Goal: Find specific page/section: Find specific page/section

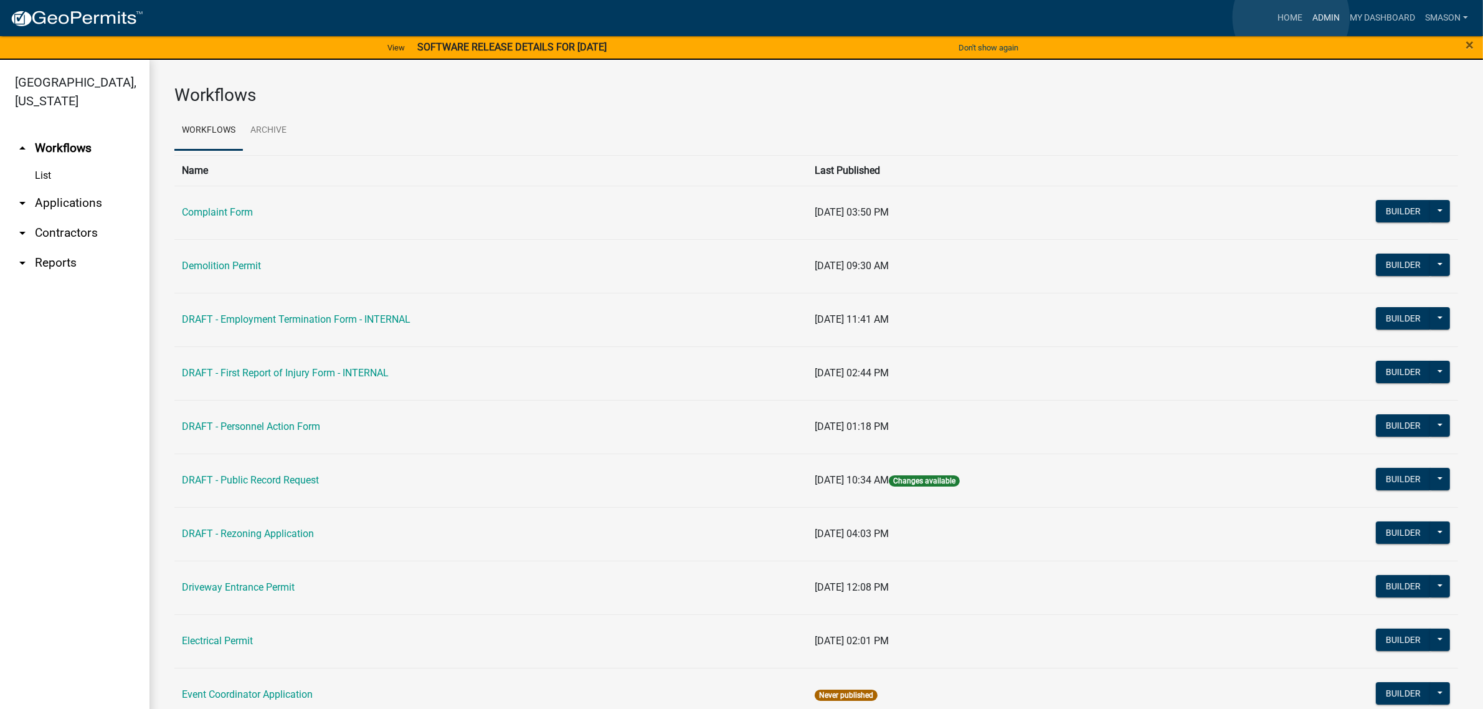
click at [1307, 17] on link "Admin" at bounding box center [1325, 18] width 37 height 24
click at [88, 218] on link "arrow_drop_down Applications" at bounding box center [74, 203] width 149 height 30
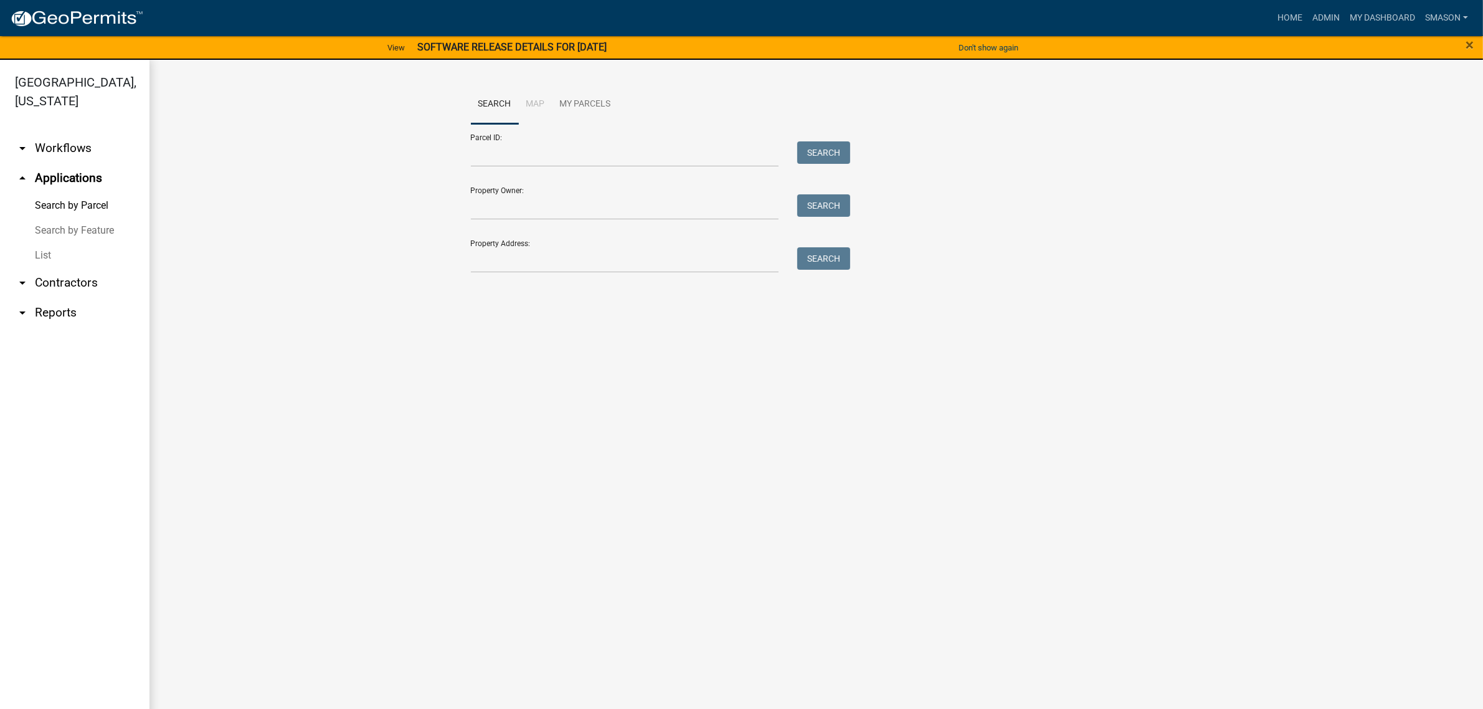
click at [52, 268] on link "List" at bounding box center [74, 255] width 149 height 25
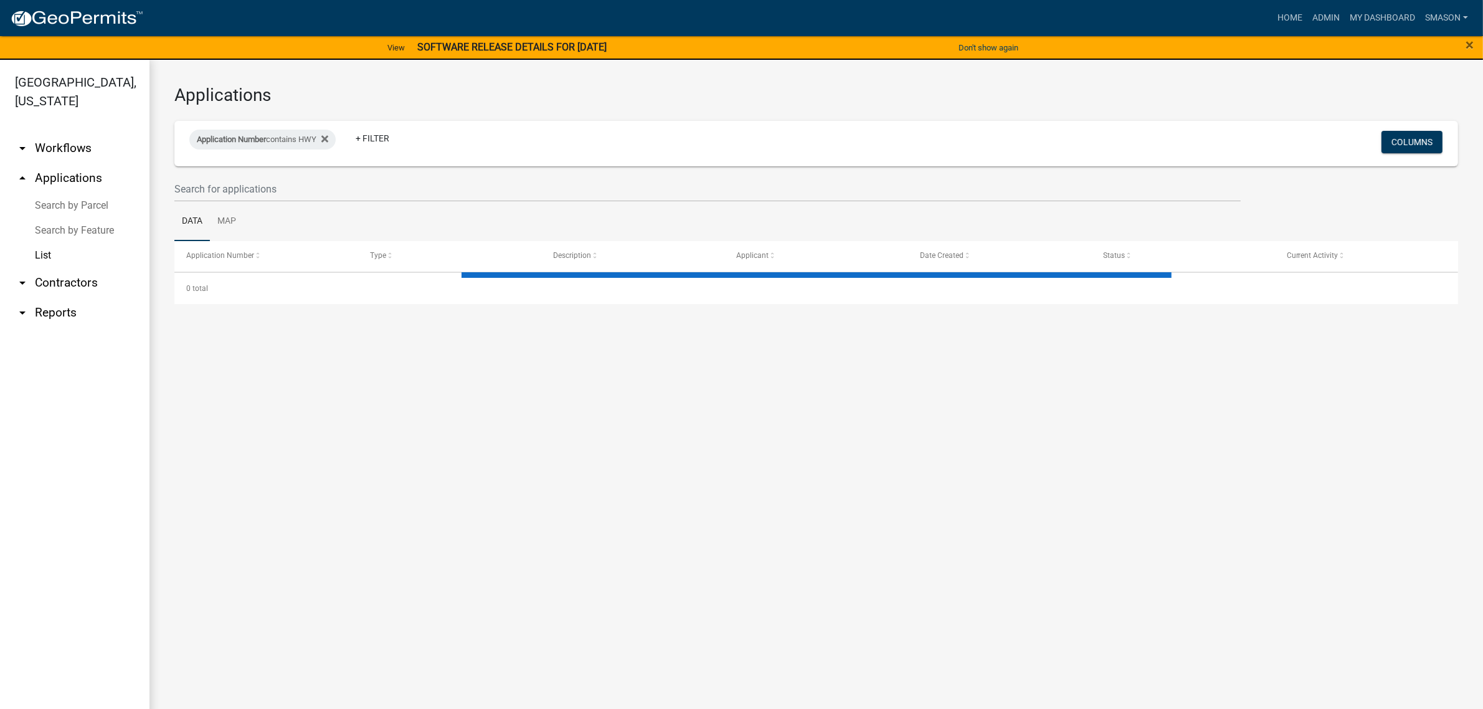
select select "3: 100"
